Goal: Information Seeking & Learning: Learn about a topic

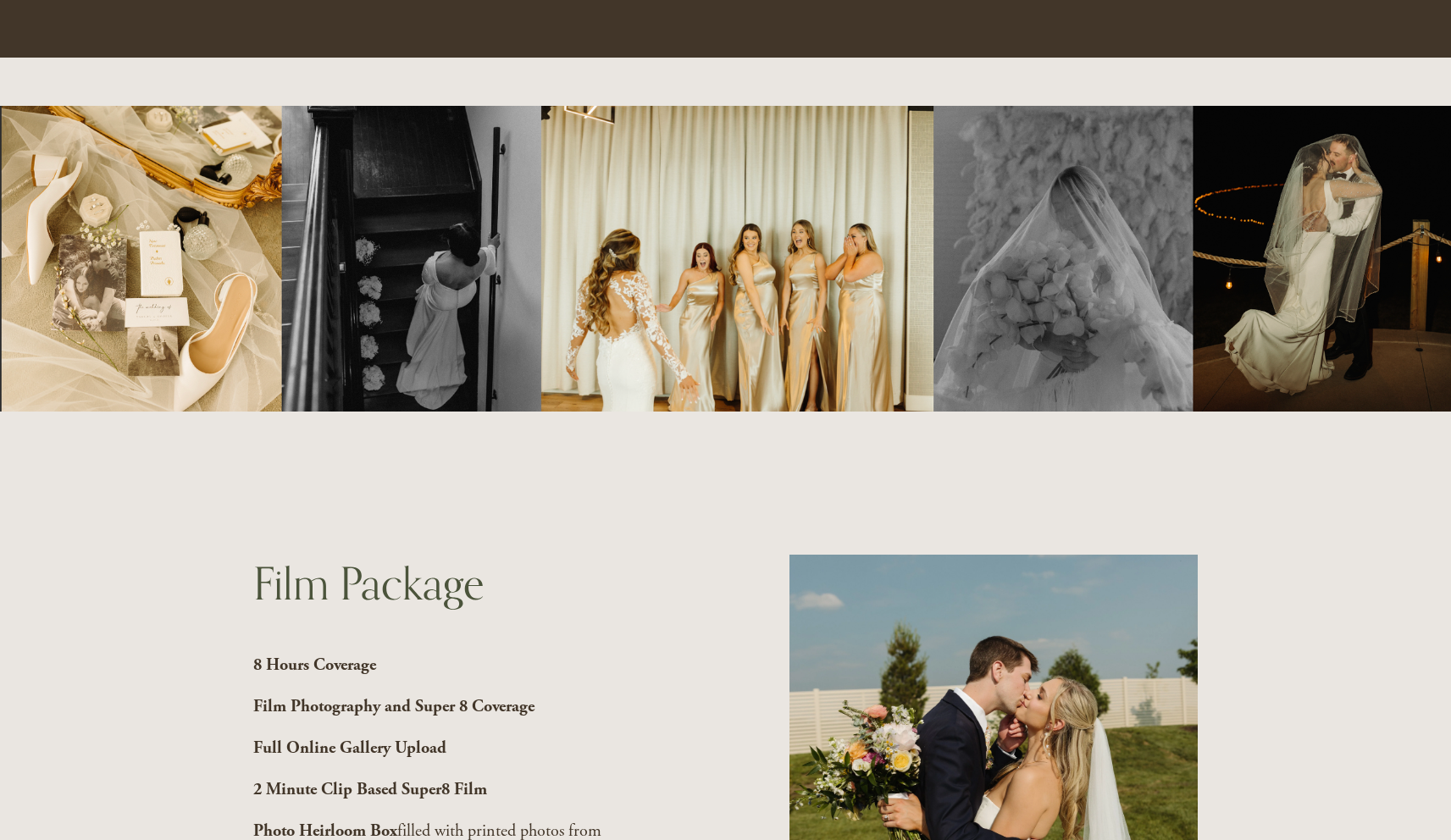
scroll to position [1813, 0]
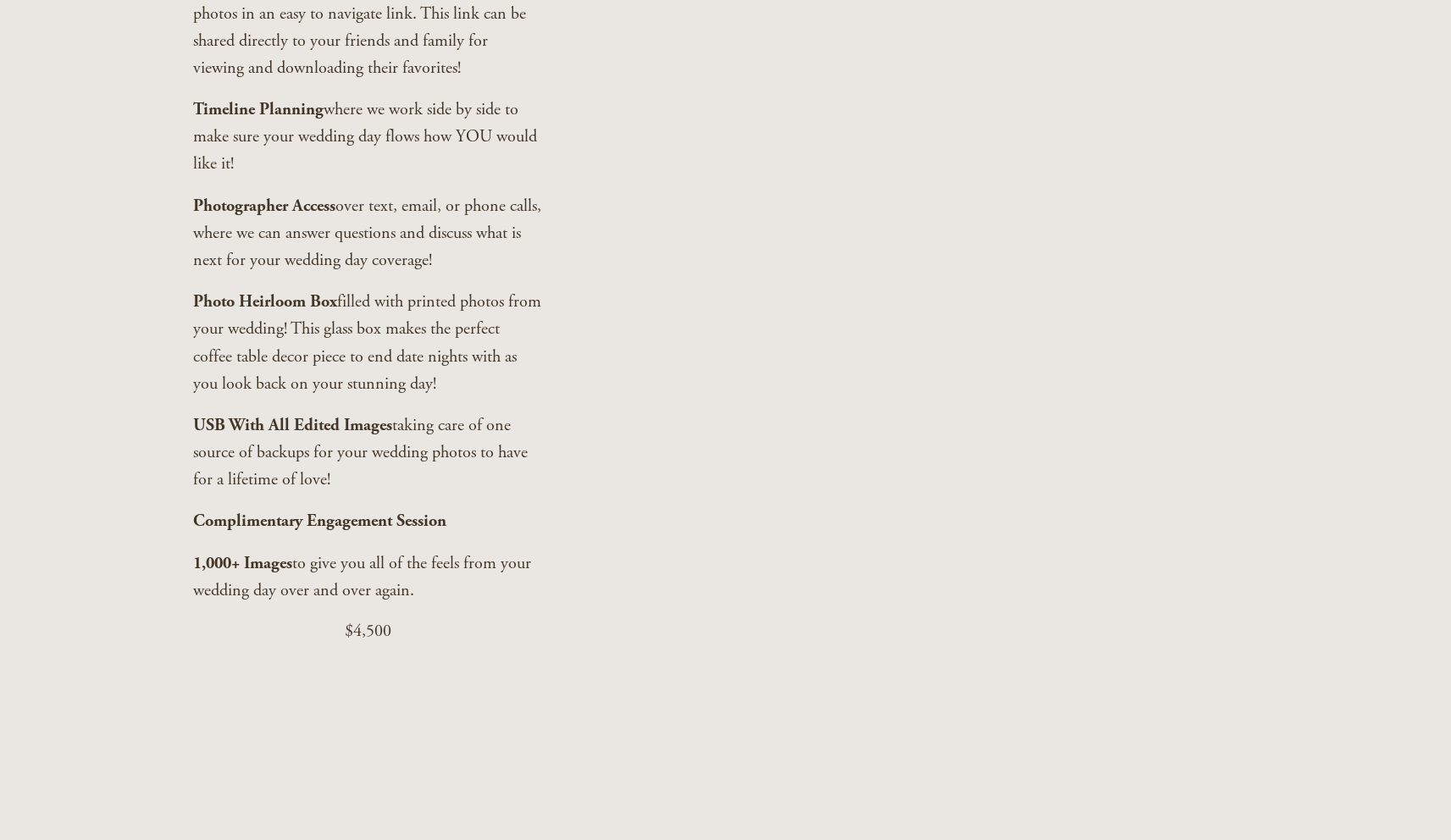
scroll to position [4023, 0]
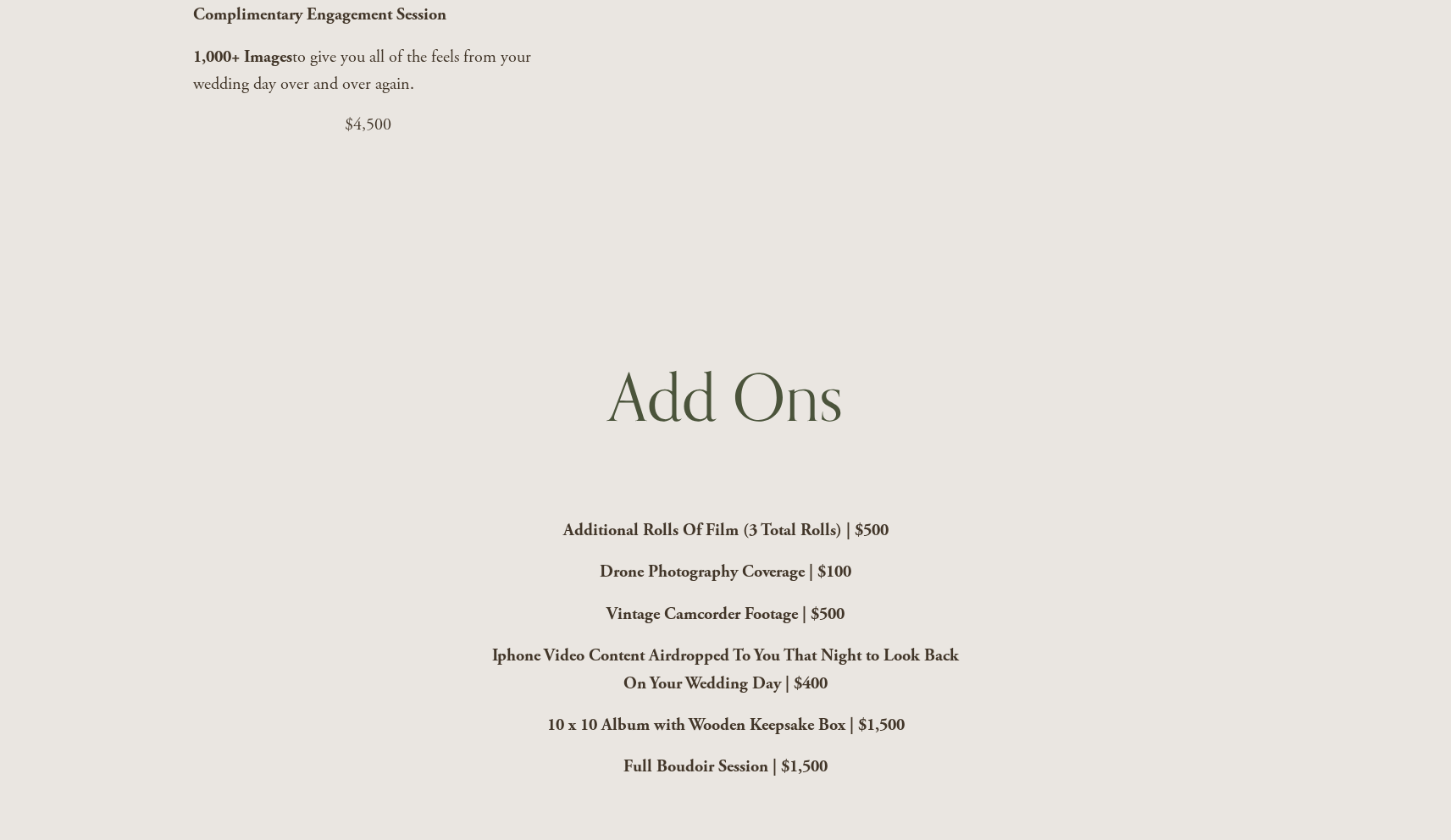
scroll to position [4494, 0]
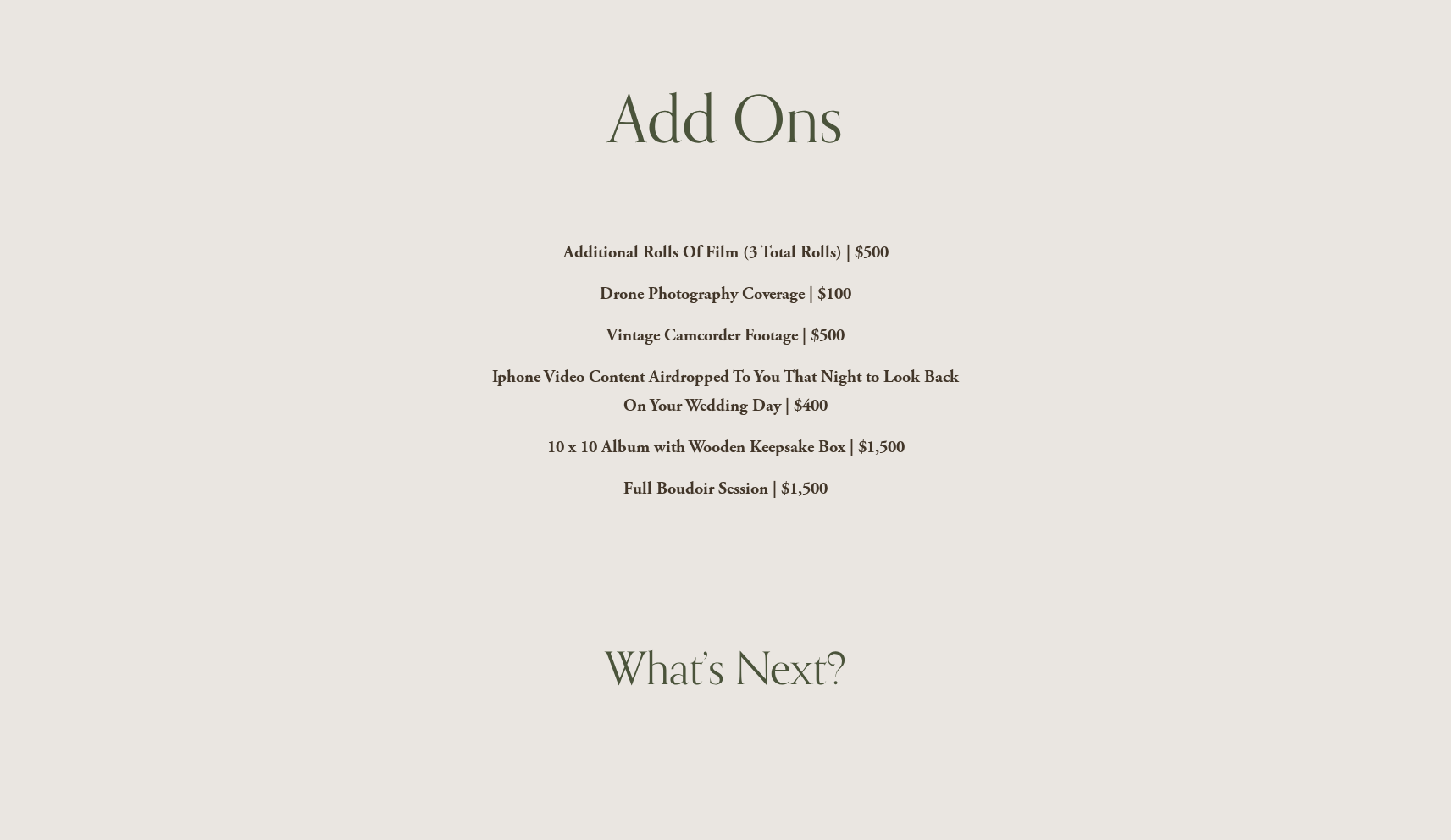
scroll to position [4946, 0]
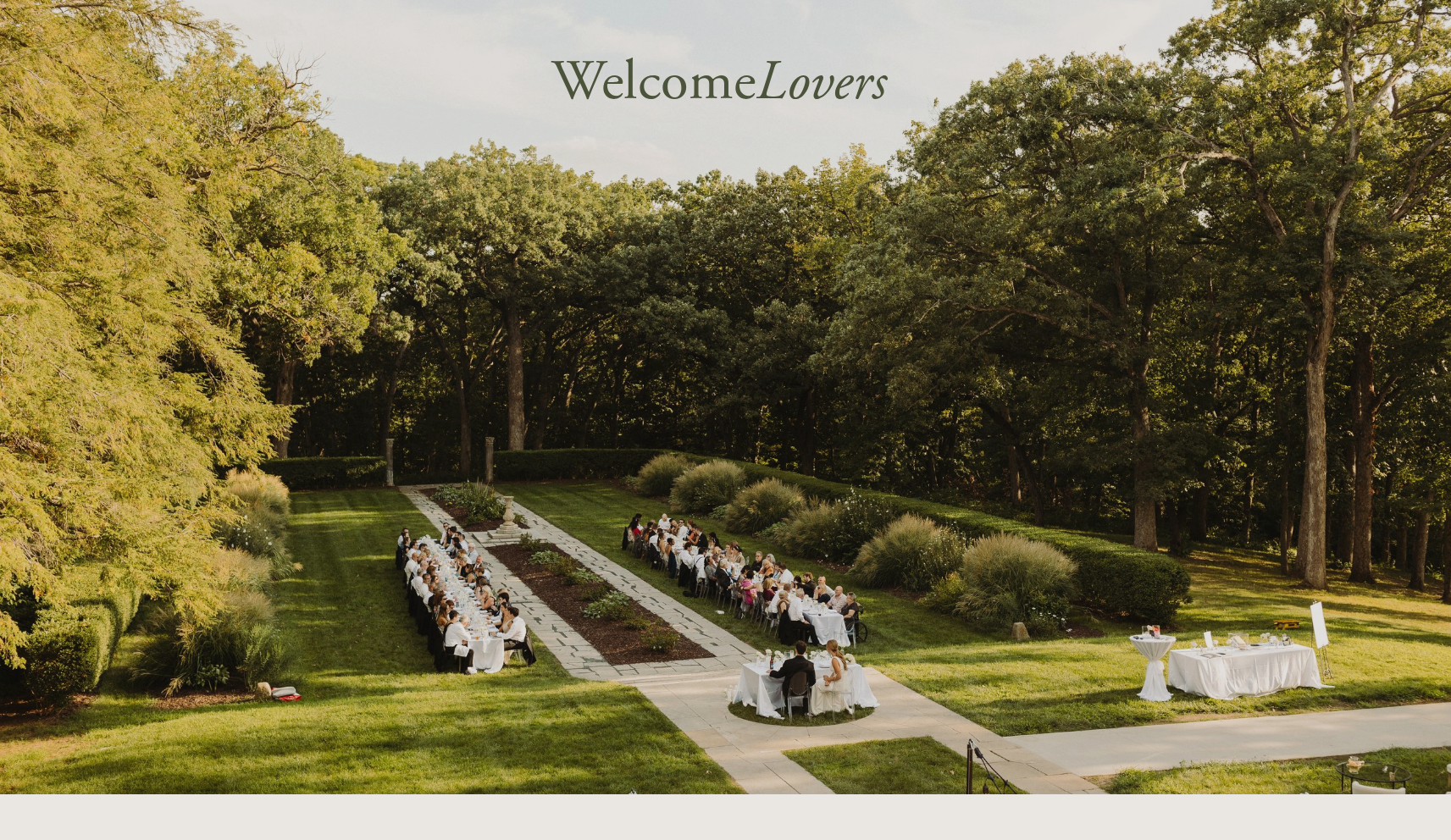
scroll to position [4946, 0]
